Goal: Information Seeking & Learning: Learn about a topic

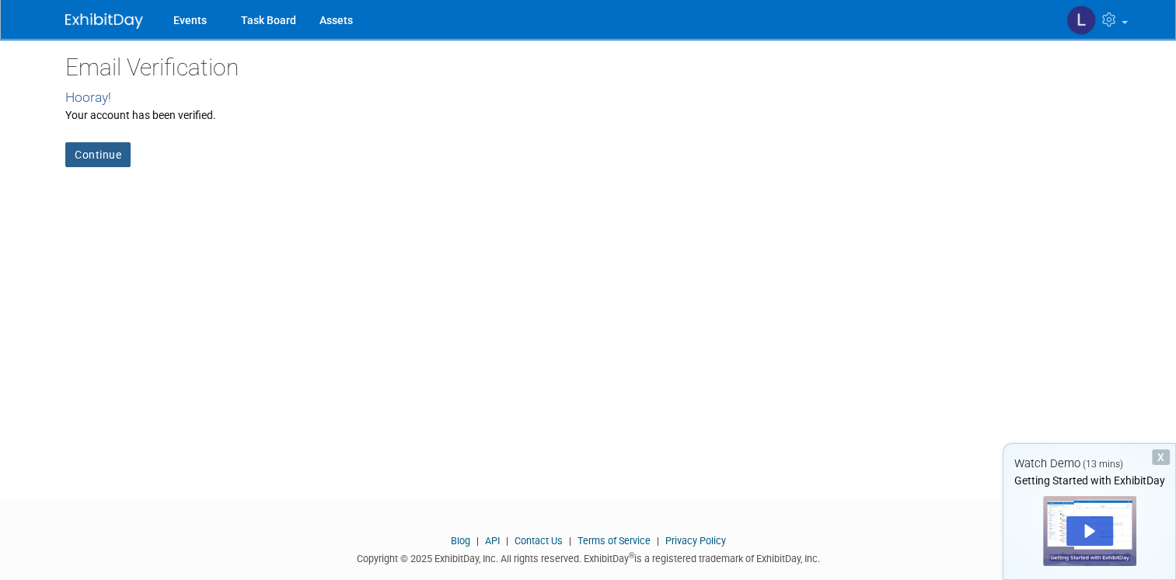
click at [96, 165] on link "Continue" at bounding box center [97, 154] width 65 height 25
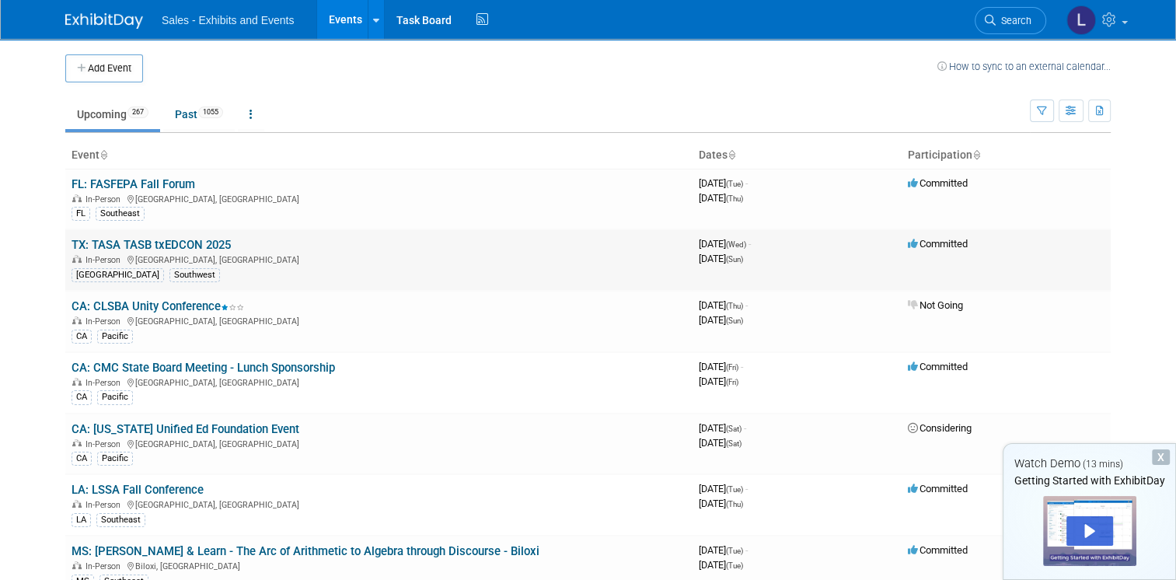
click at [189, 245] on link "TX: TASA TASB txEDCON 2025" at bounding box center [151, 245] width 159 height 14
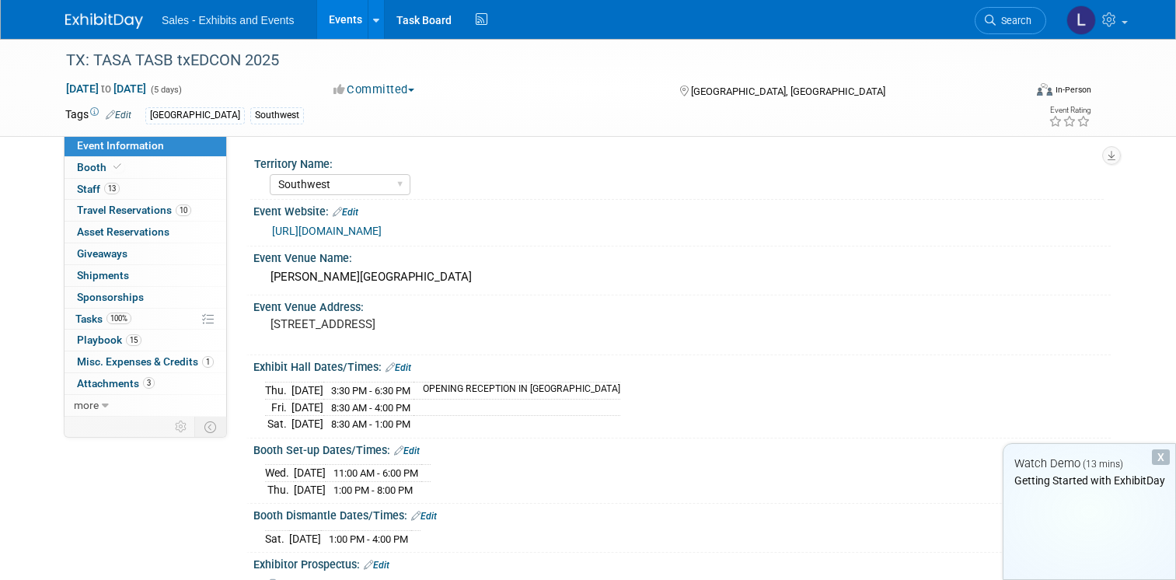
select select "Southwest"
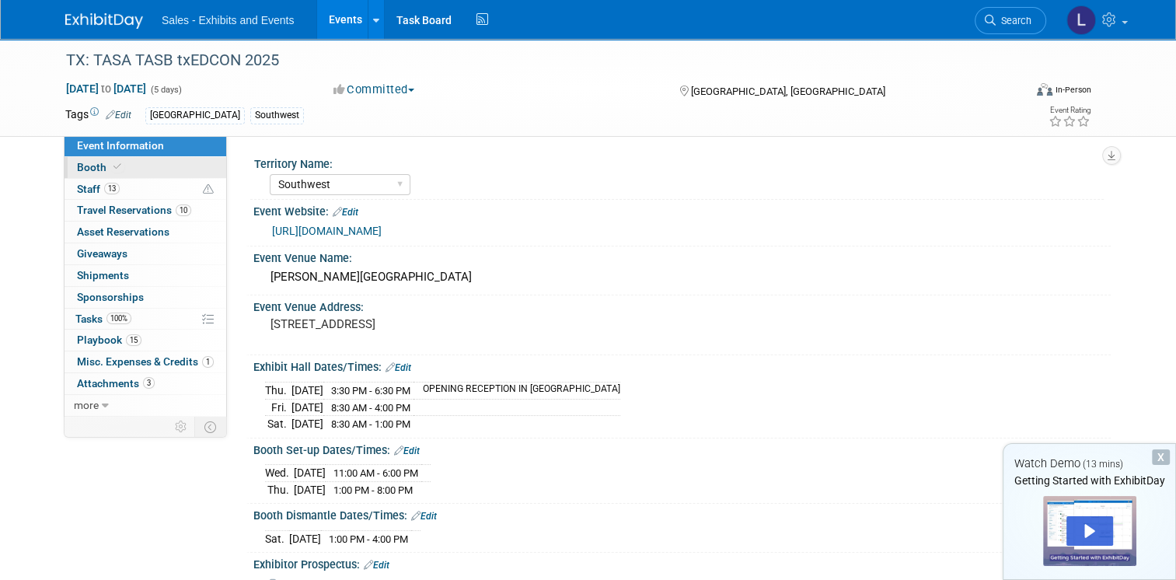
click at [82, 162] on span "Booth" at bounding box center [100, 167] width 47 height 12
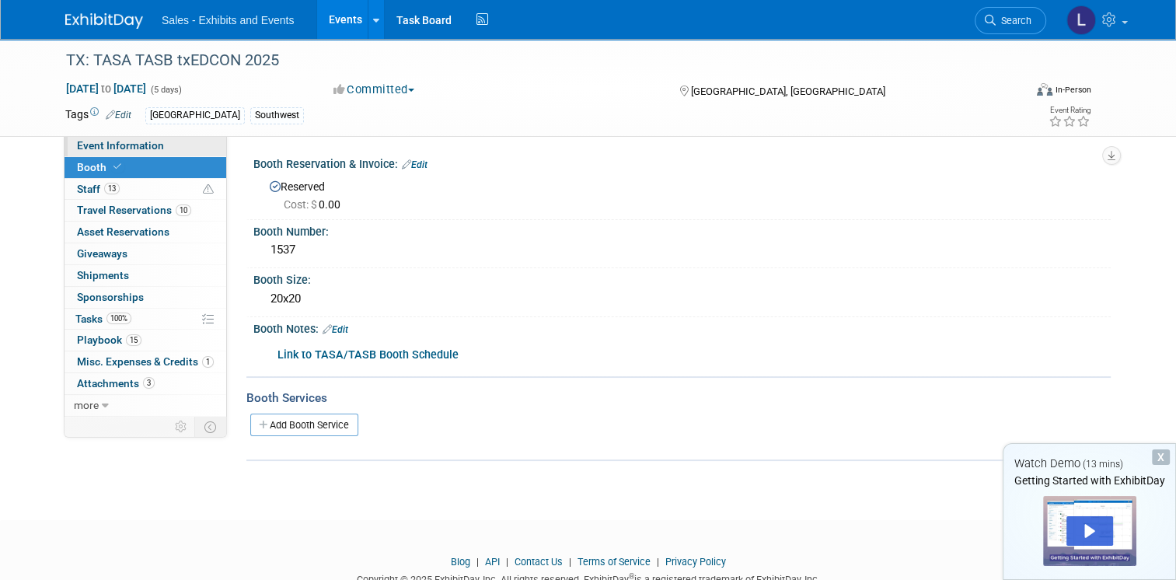
click at [109, 139] on span "Event Information" at bounding box center [120, 145] width 87 height 12
select select "Southwest"
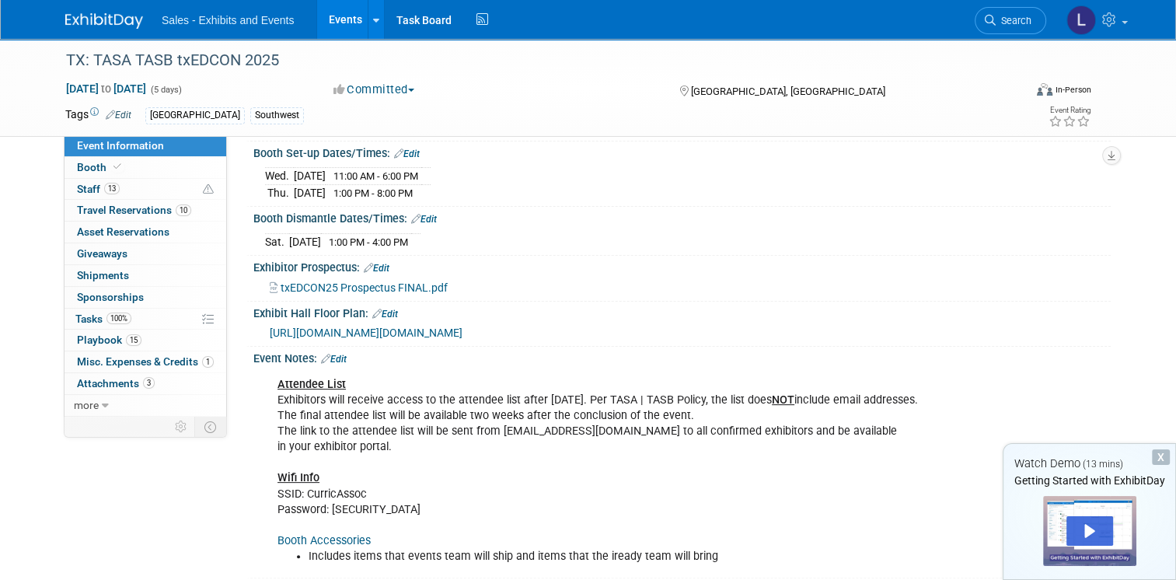
scroll to position [299, 0]
